Goal: Information Seeking & Learning: Learn about a topic

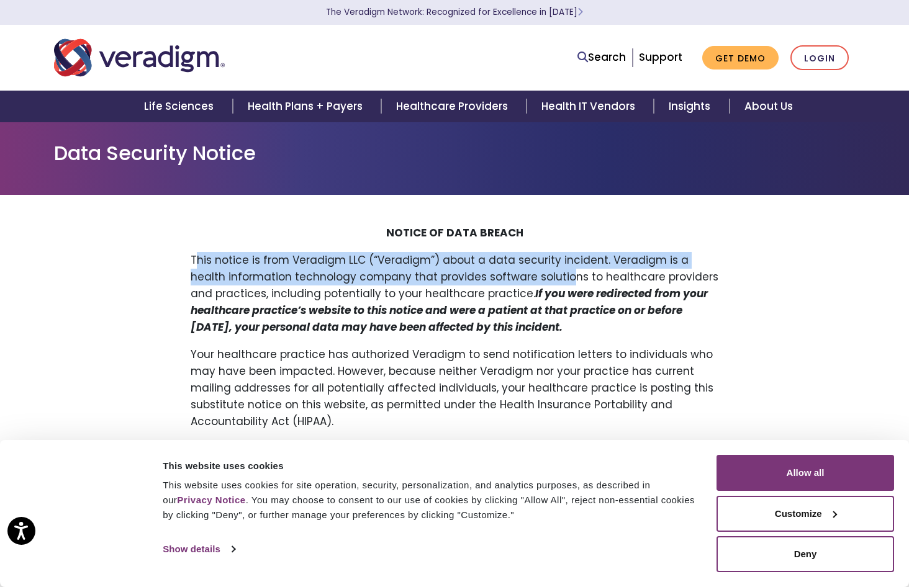
drag, startPoint x: 194, startPoint y: 256, endPoint x: 530, endPoint y: 278, distance: 336.4
click at [530, 278] on p "This notice is from Veradigm LLC (“Veradigm”) about a data security incident. V…" at bounding box center [454, 294] width 527 height 84
copy p "his notice is from Veradigm LLC (“Veradigm”) about a data security incident. Ve…"
drag, startPoint x: 629, startPoint y: 326, endPoint x: 505, endPoint y: 294, distance: 128.7
click at [505, 294] on p "This notice is from Veradigm LLC (“Veradigm”) about a data security incident. V…" at bounding box center [454, 294] width 527 height 84
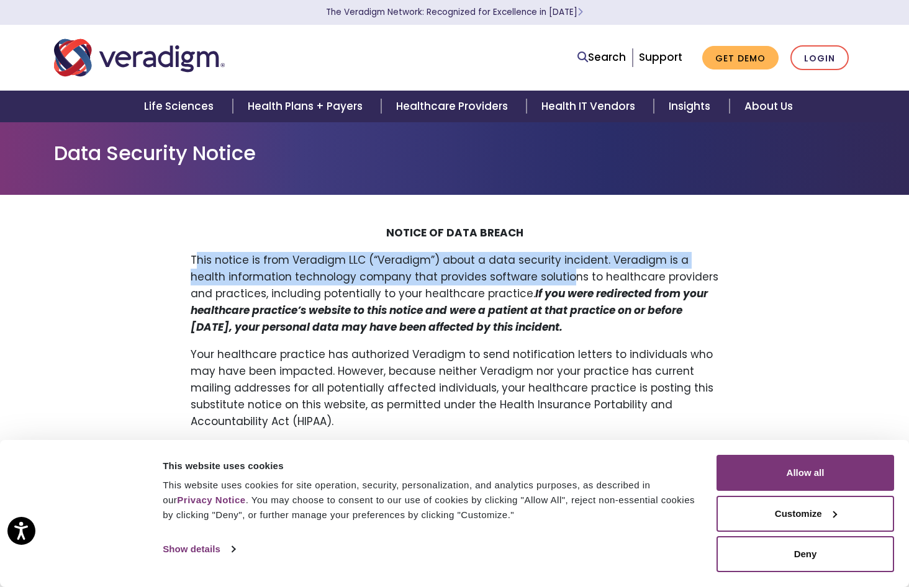
copy strong "If you were redirected from your healthcare practice’s website to this notice a…"
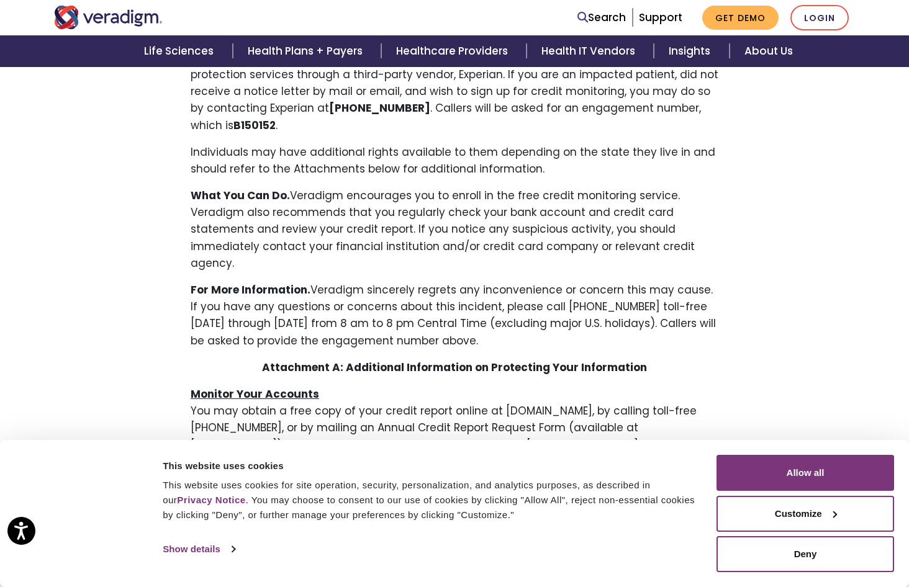
scroll to position [827, 0]
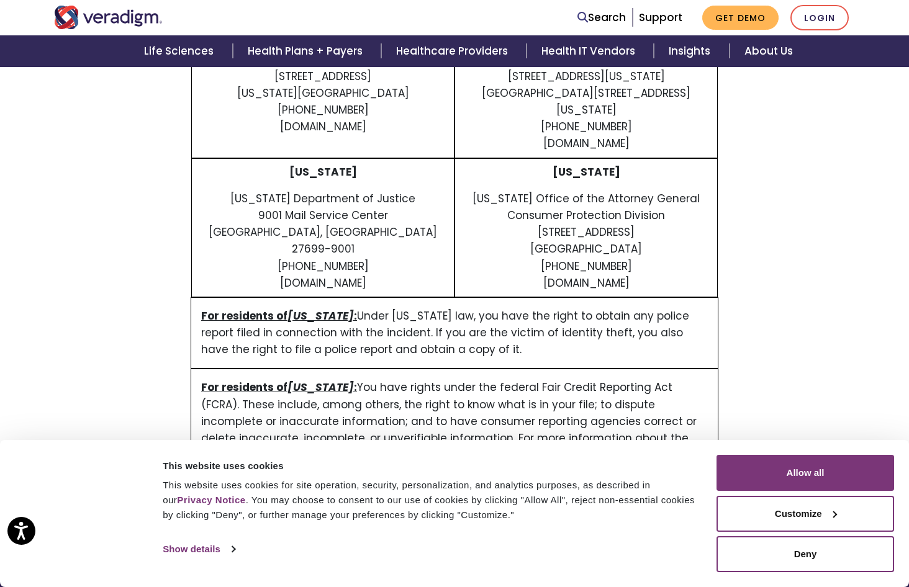
scroll to position [2738, 0]
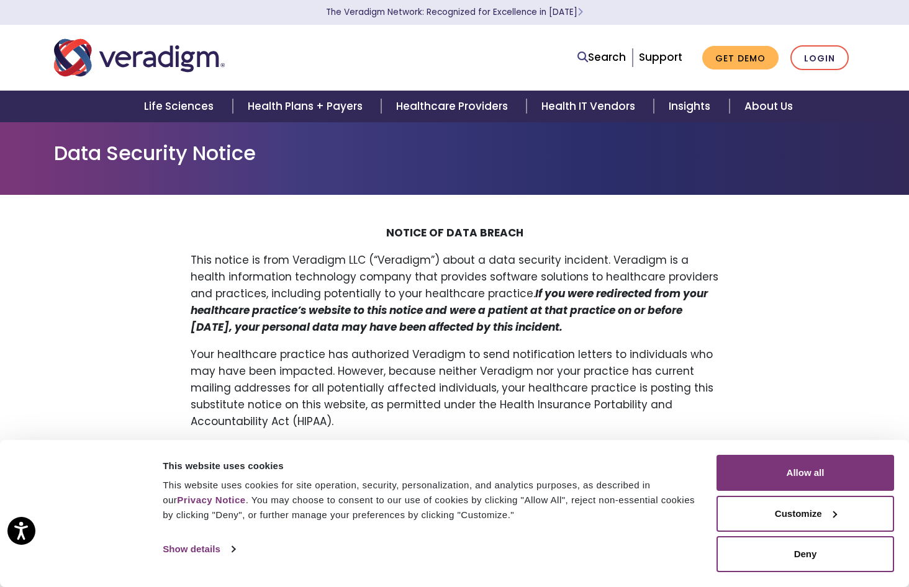
drag, startPoint x: 119, startPoint y: 307, endPoint x: 122, endPoint y: 218, distance: 88.8
